Goal: Task Accomplishment & Management: Manage account settings

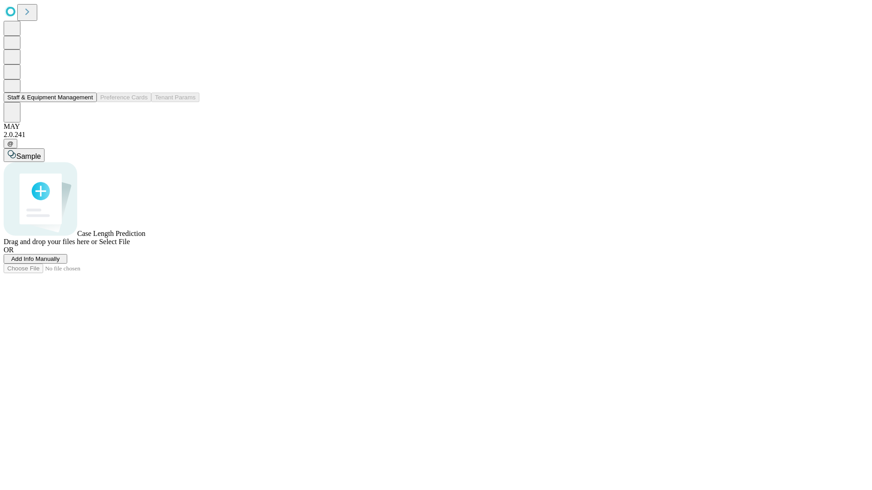
click at [87, 102] on button "Staff & Equipment Management" at bounding box center [50, 98] width 93 height 10
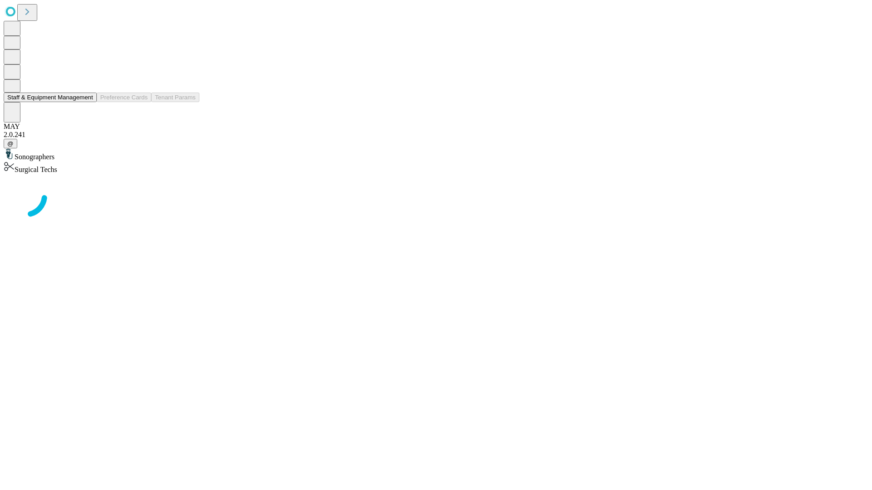
click at [87, 102] on button "Staff & Equipment Management" at bounding box center [50, 98] width 93 height 10
